Goal: Information Seeking & Learning: Compare options

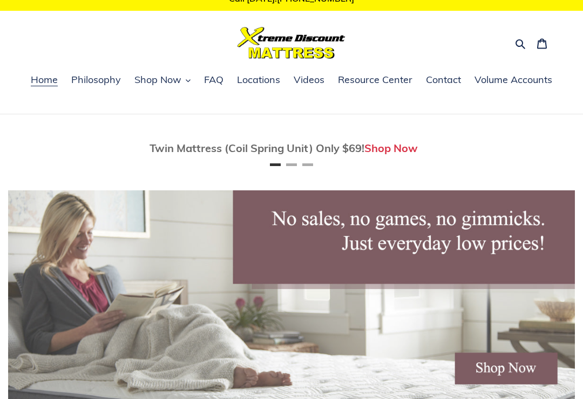
scroll to position [15, 0]
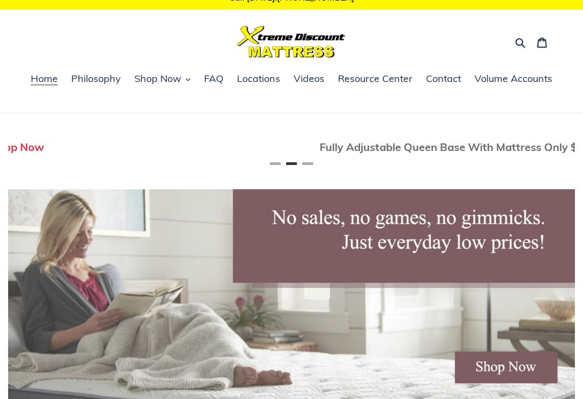
click at [168, 77] on span "Shop Now" at bounding box center [157, 78] width 47 height 13
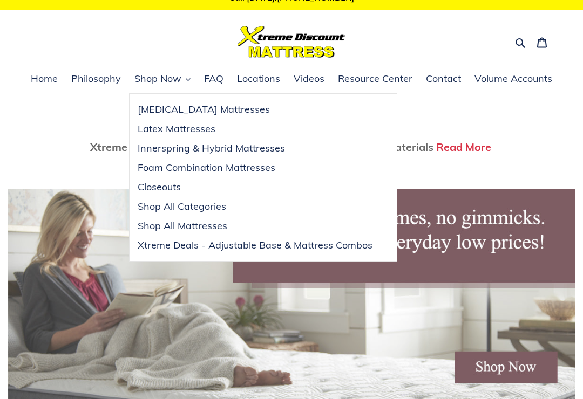
scroll to position [0, 1133]
click at [257, 248] on span "Xtreme Deals - Adjustable Base & Mattress Combos" at bounding box center [255, 245] width 235 height 13
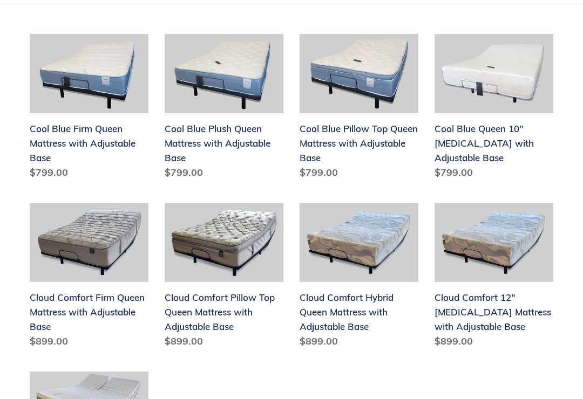
scroll to position [285, 0]
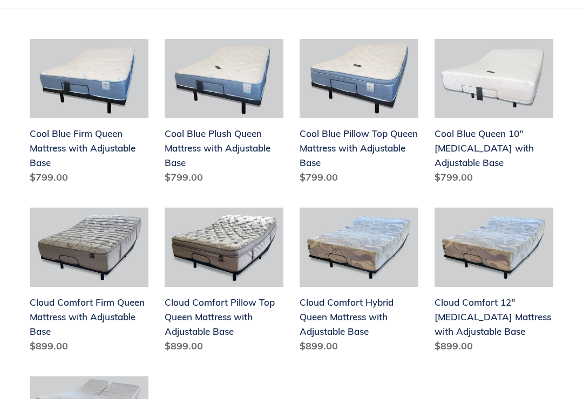
click at [206, 316] on link "Cloud Comfort Pillow Top Queen Mattress with Adjustable Base" at bounding box center [224, 283] width 119 height 150
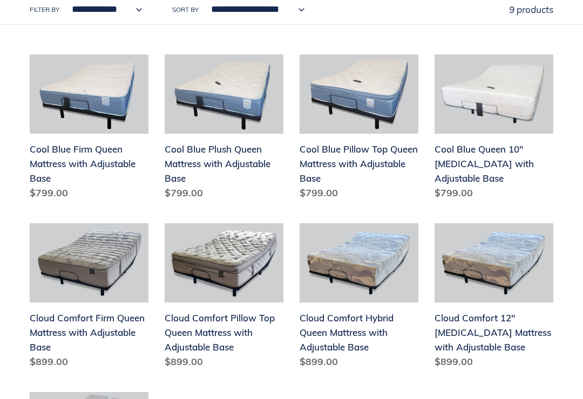
scroll to position [270, 0]
click at [347, 153] on link "Cool Blue Pillow Top Queen Mattress with Adjustable Base" at bounding box center [358, 129] width 119 height 150
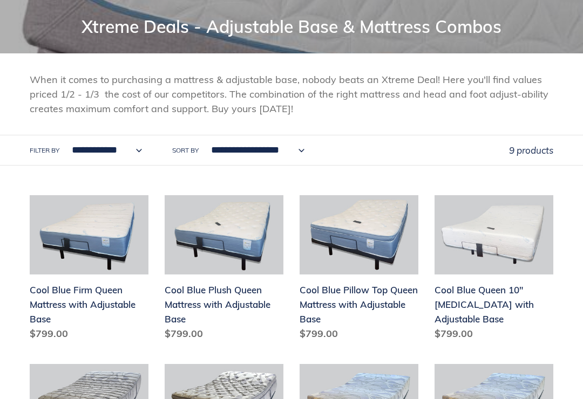
click at [231, 298] on link "Cool Blue Plush Queen Mattress with Adjustable Base" at bounding box center [224, 270] width 119 height 150
click at [370, 297] on link "Cool Blue Pillow Top Queen Mattress with Adjustable Base" at bounding box center [358, 270] width 119 height 150
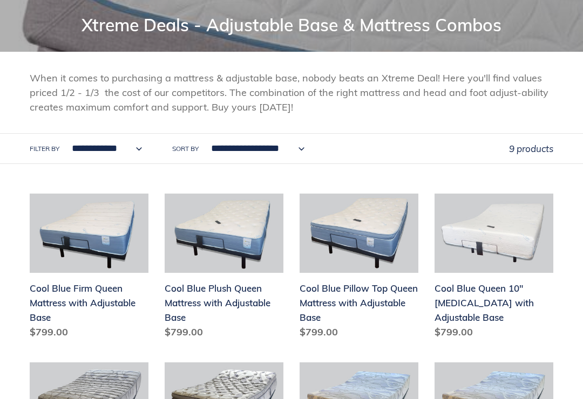
scroll to position [129, 0]
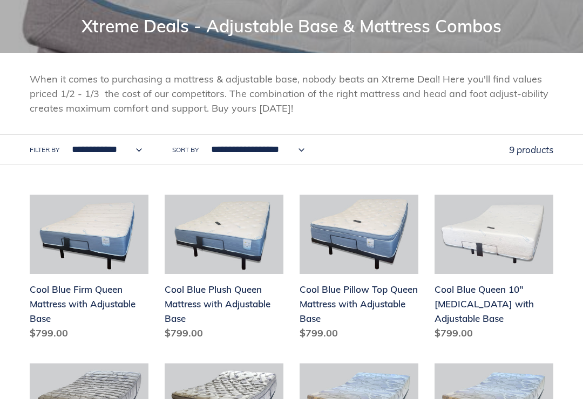
click at [373, 331] on link "Cool Blue Pillow Top Queen Mattress with Adjustable Base" at bounding box center [358, 270] width 119 height 150
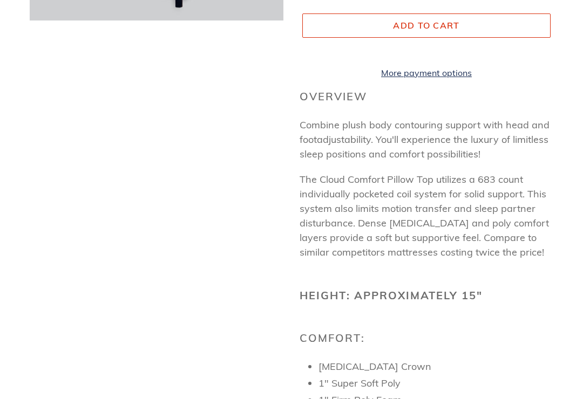
scroll to position [311, 0]
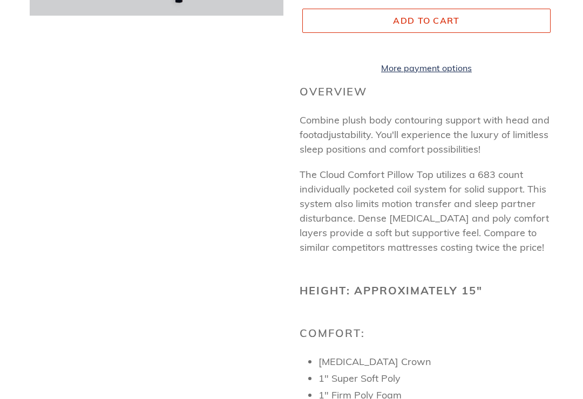
click at [537, 295] on h2 "Height: Approximately 15"" at bounding box center [426, 291] width 254 height 13
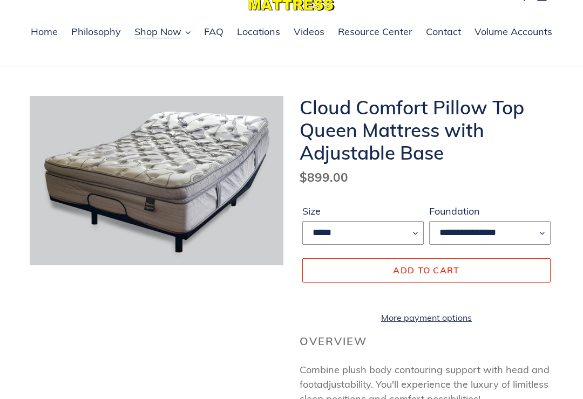
scroll to position [60, 0]
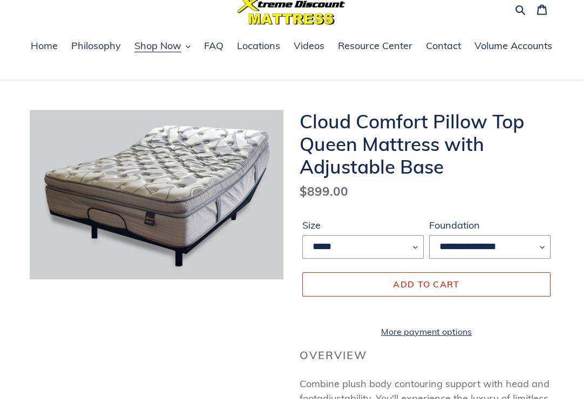
scroll to position [0, 0]
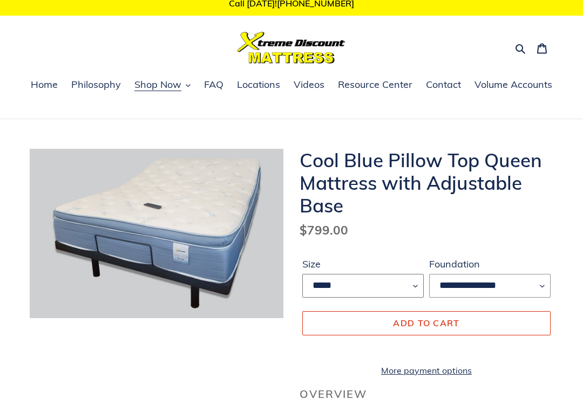
click at [404, 284] on select "*****" at bounding box center [362, 287] width 121 height 24
click at [536, 283] on select "**********" at bounding box center [489, 286] width 121 height 24
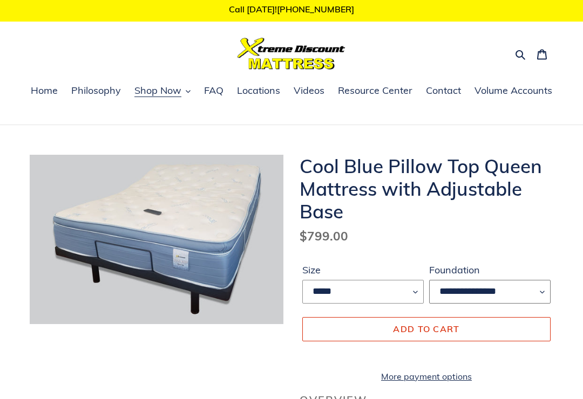
scroll to position [0, 0]
